Goal: Register for event/course

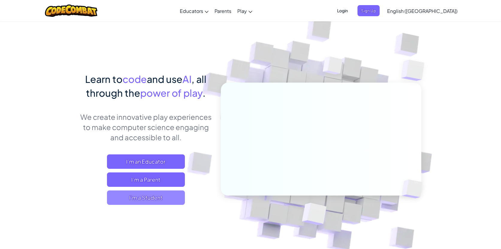
click at [141, 197] on span "I'm a Student" at bounding box center [146, 197] width 78 height 14
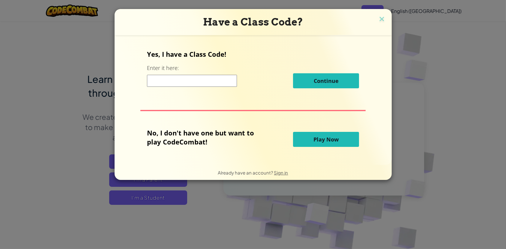
click at [324, 137] on span "Play Now" at bounding box center [325, 139] width 25 height 7
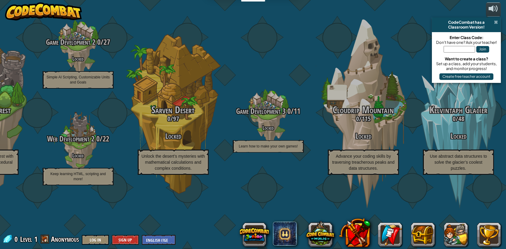
click at [496, 22] on span at bounding box center [496, 22] width 4 height 5
